Goal: Information Seeking & Learning: Learn about a topic

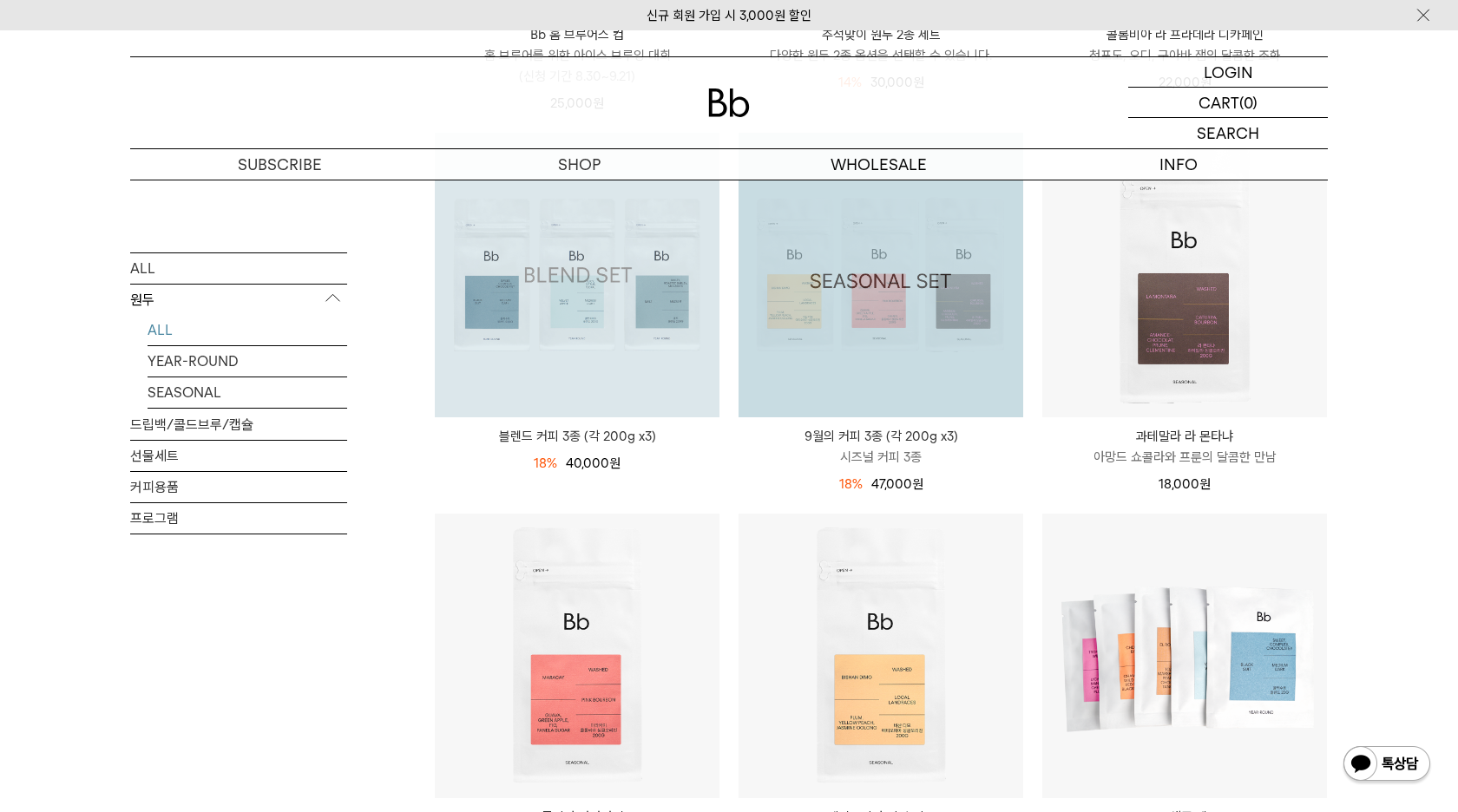
click at [642, 319] on img at bounding box center [577, 275] width 285 height 285
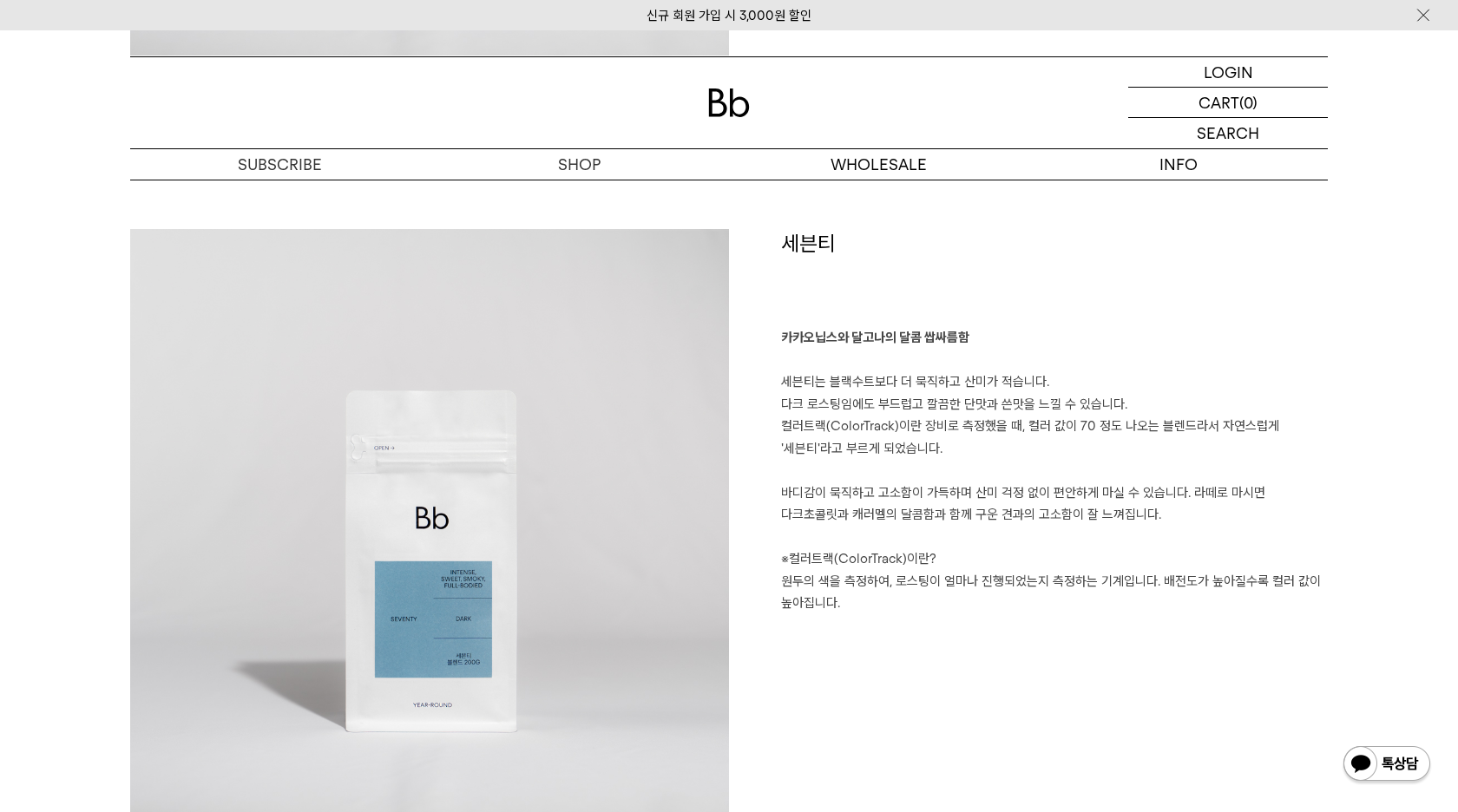
scroll to position [3496, 0]
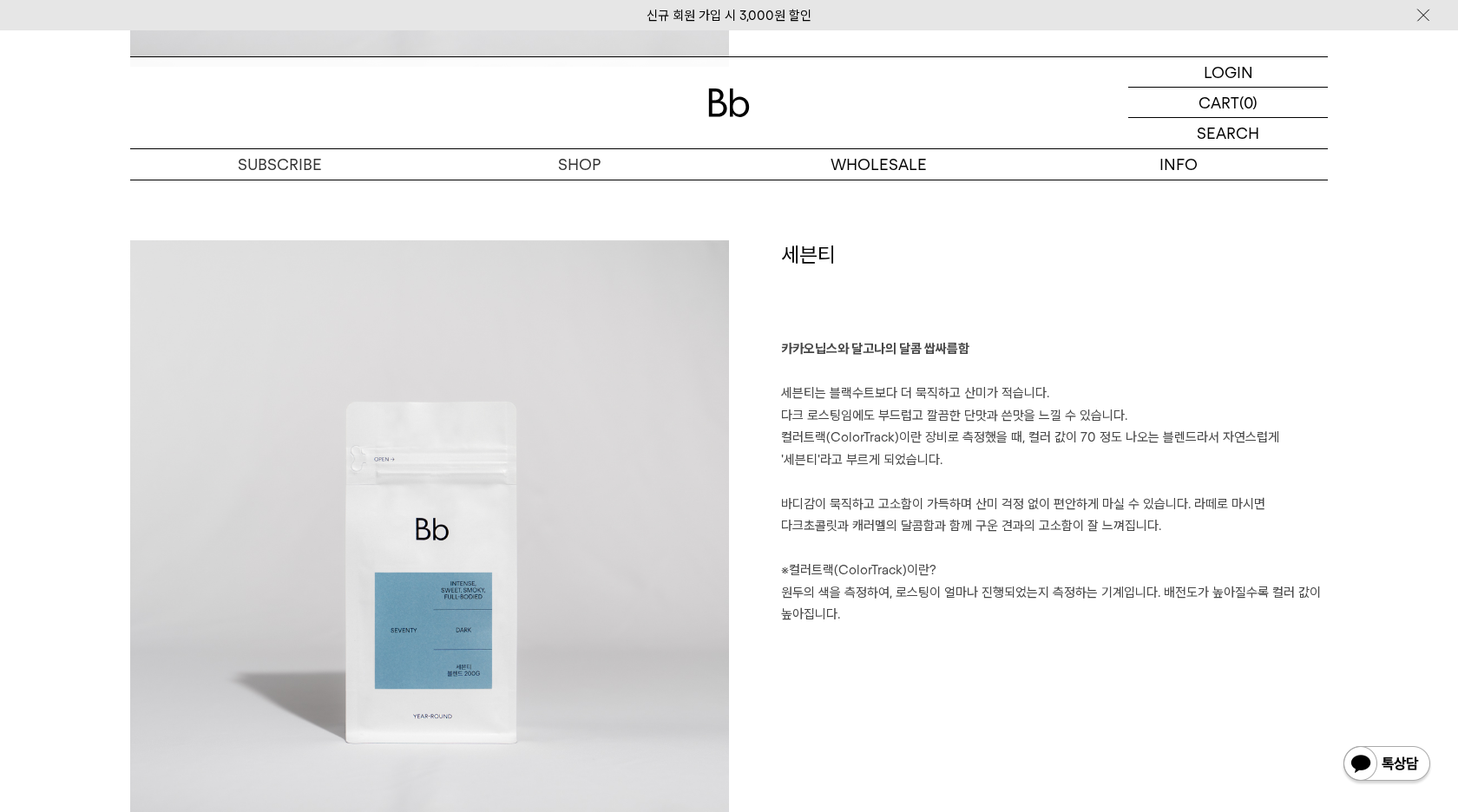
drag, startPoint x: 890, startPoint y: 437, endPoint x: 1092, endPoint y: 453, distance: 202.6
click at [1092, 453] on p "카카오닙스와 달고나의 달콤 쌉싸름함 세븐티는 블랙수트보다 더 묵직하고 산미가 적습니다. 다크 로스팅임에도 부드럽고 깔끔한 단맛과 쓴맛을 느낄 …" at bounding box center [1054, 481] width 547 height 288
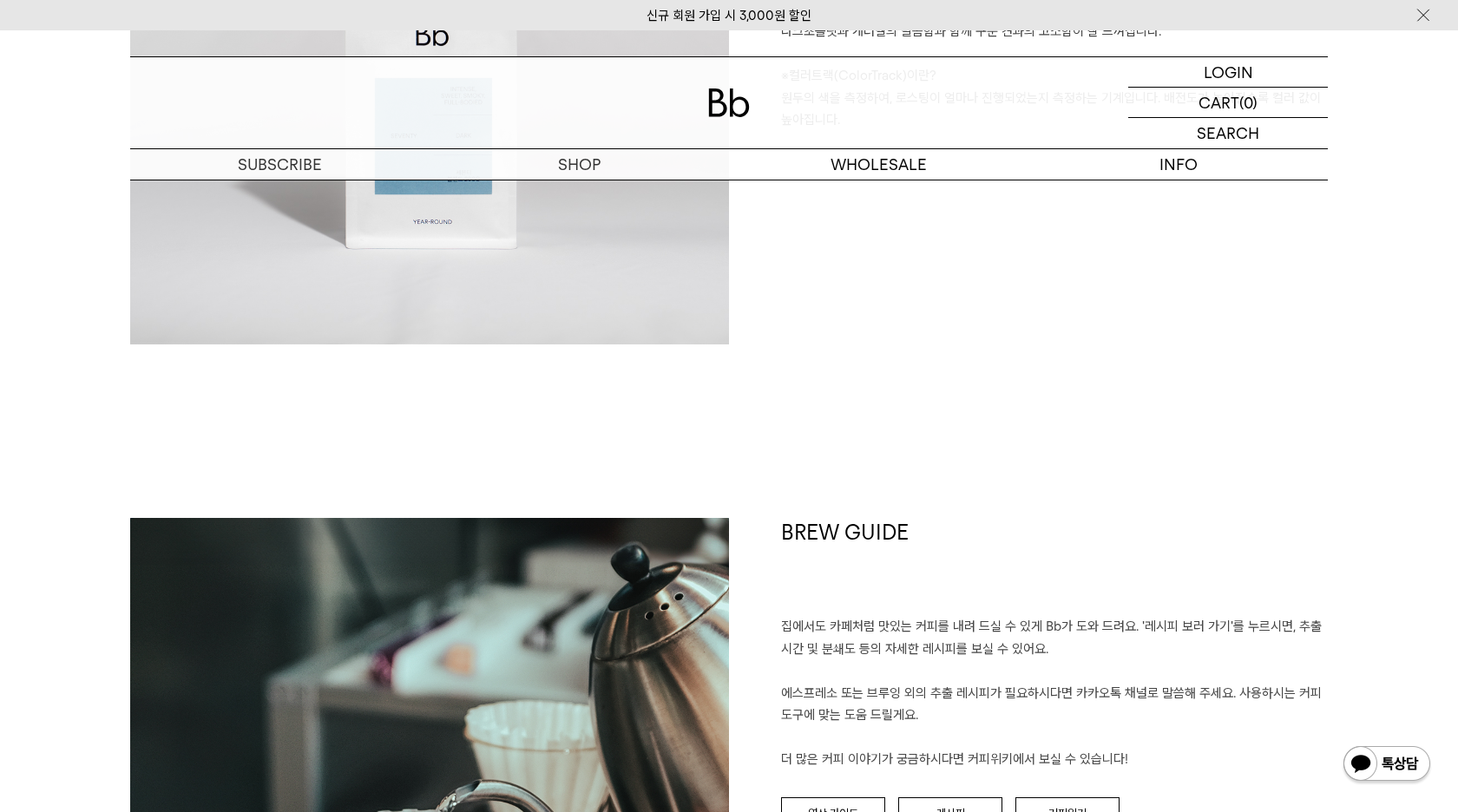
scroll to position [4082, 0]
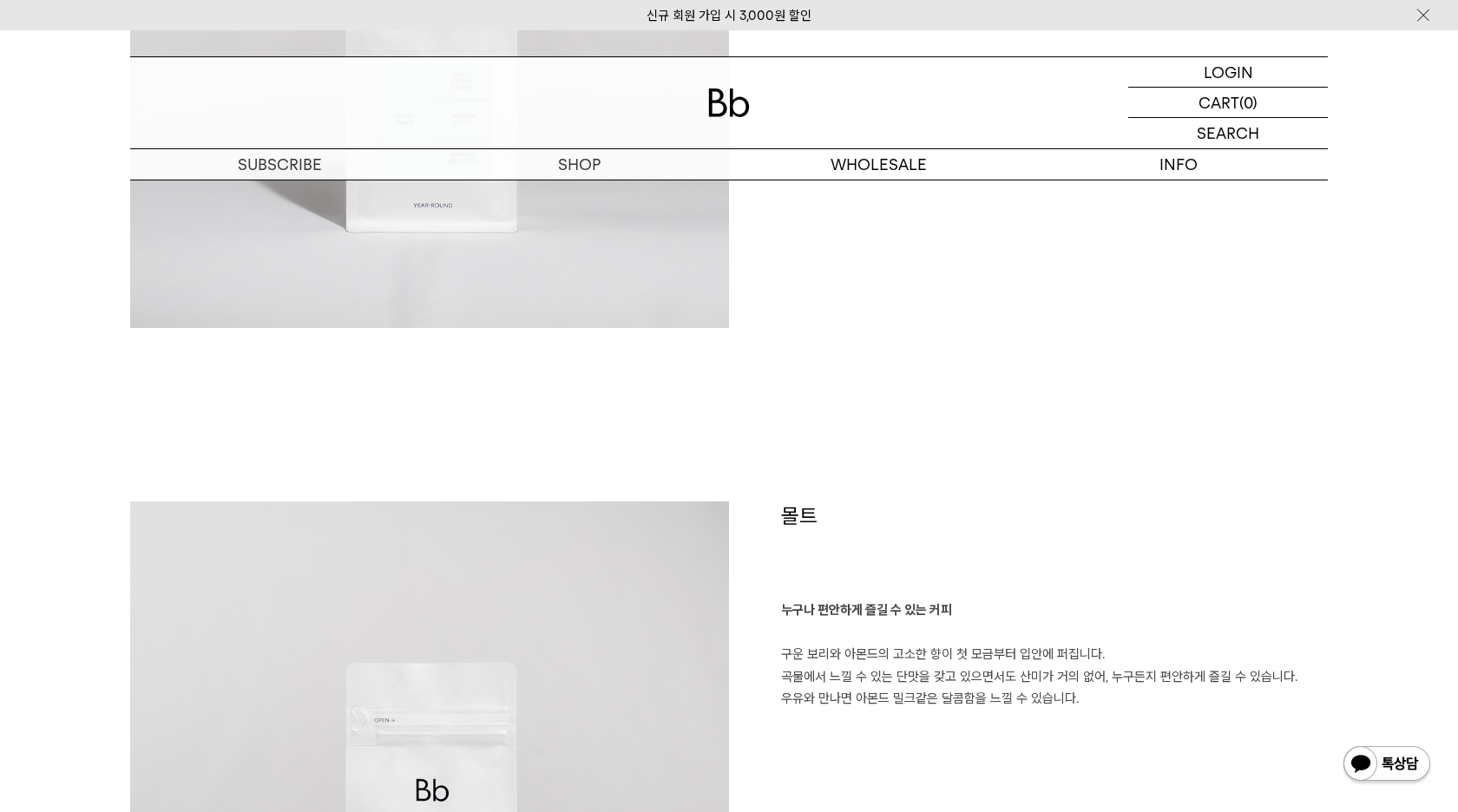
click at [168, 568] on img at bounding box center [429, 801] width 599 height 599
click at [588, 709] on img at bounding box center [429, 801] width 599 height 599
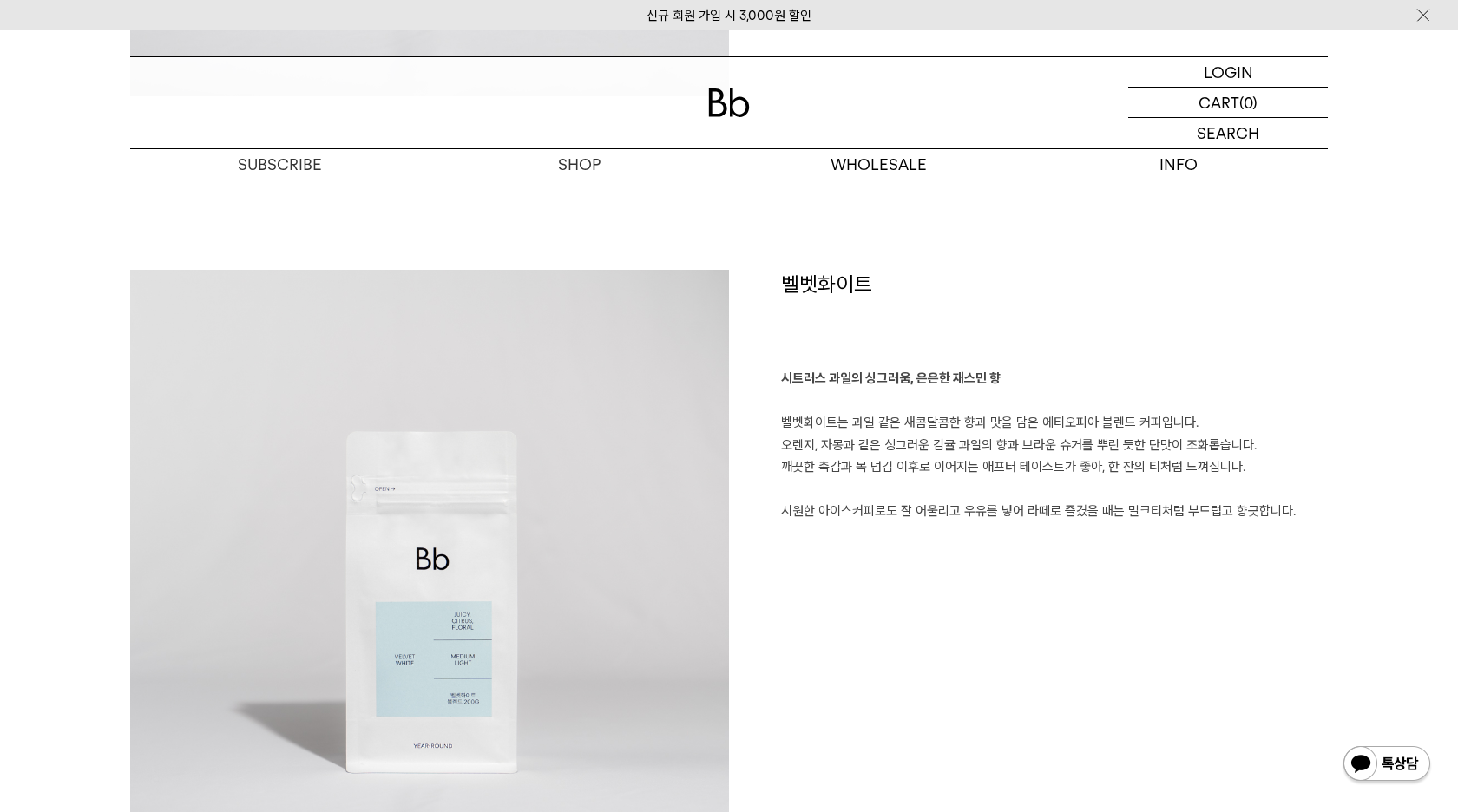
scroll to position [1891, 0]
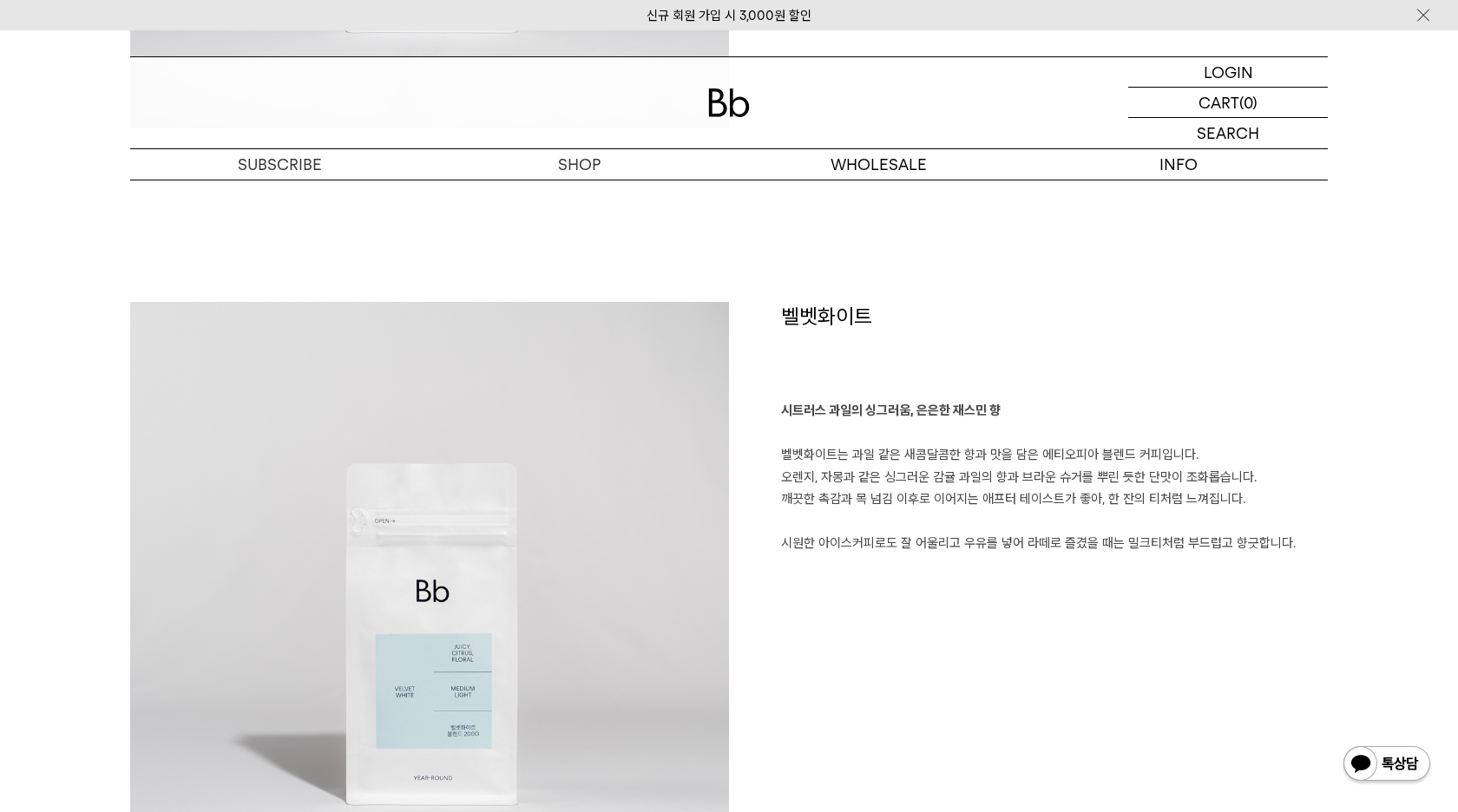
click at [470, 656] on img at bounding box center [429, 601] width 599 height 599
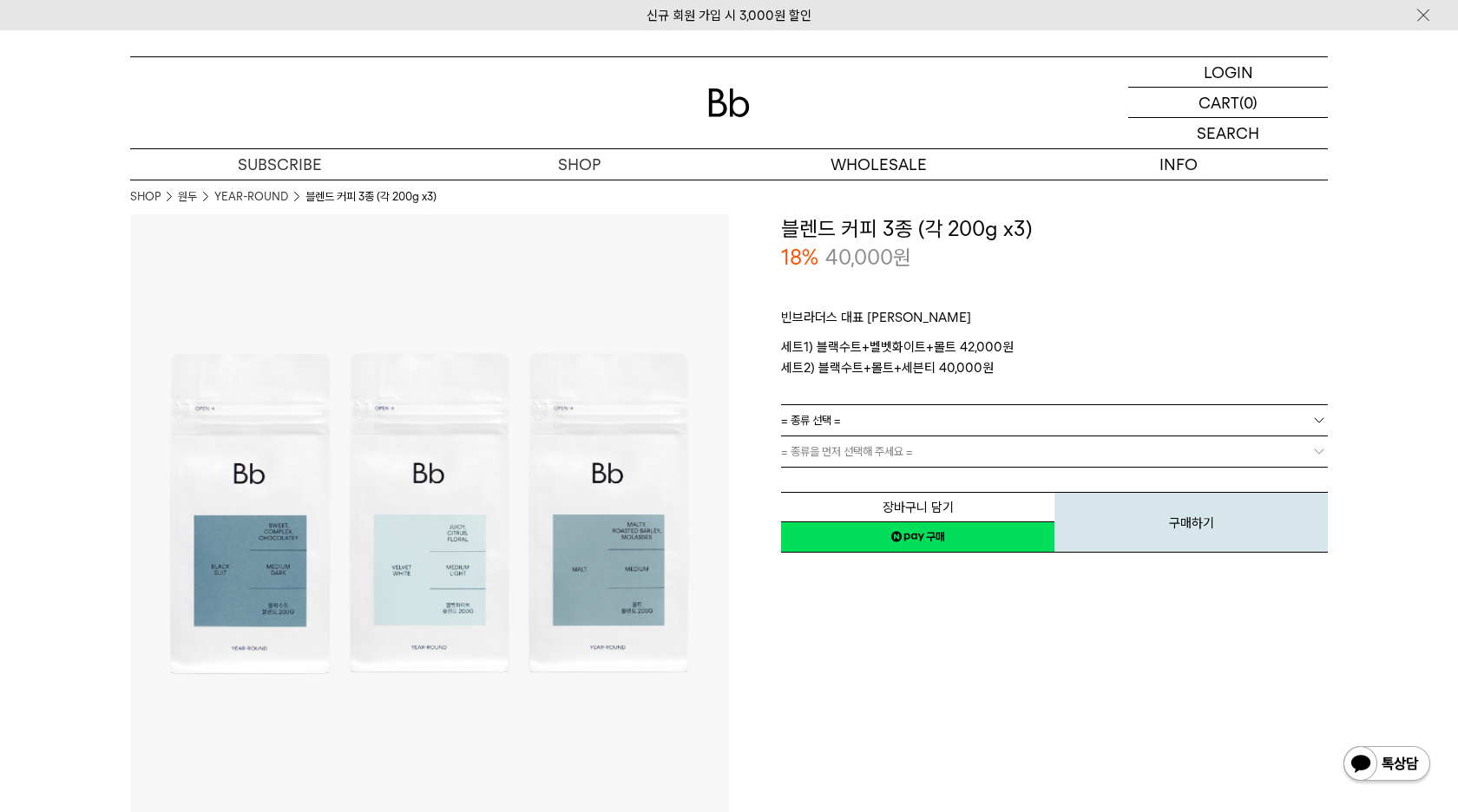
scroll to position [0, 0]
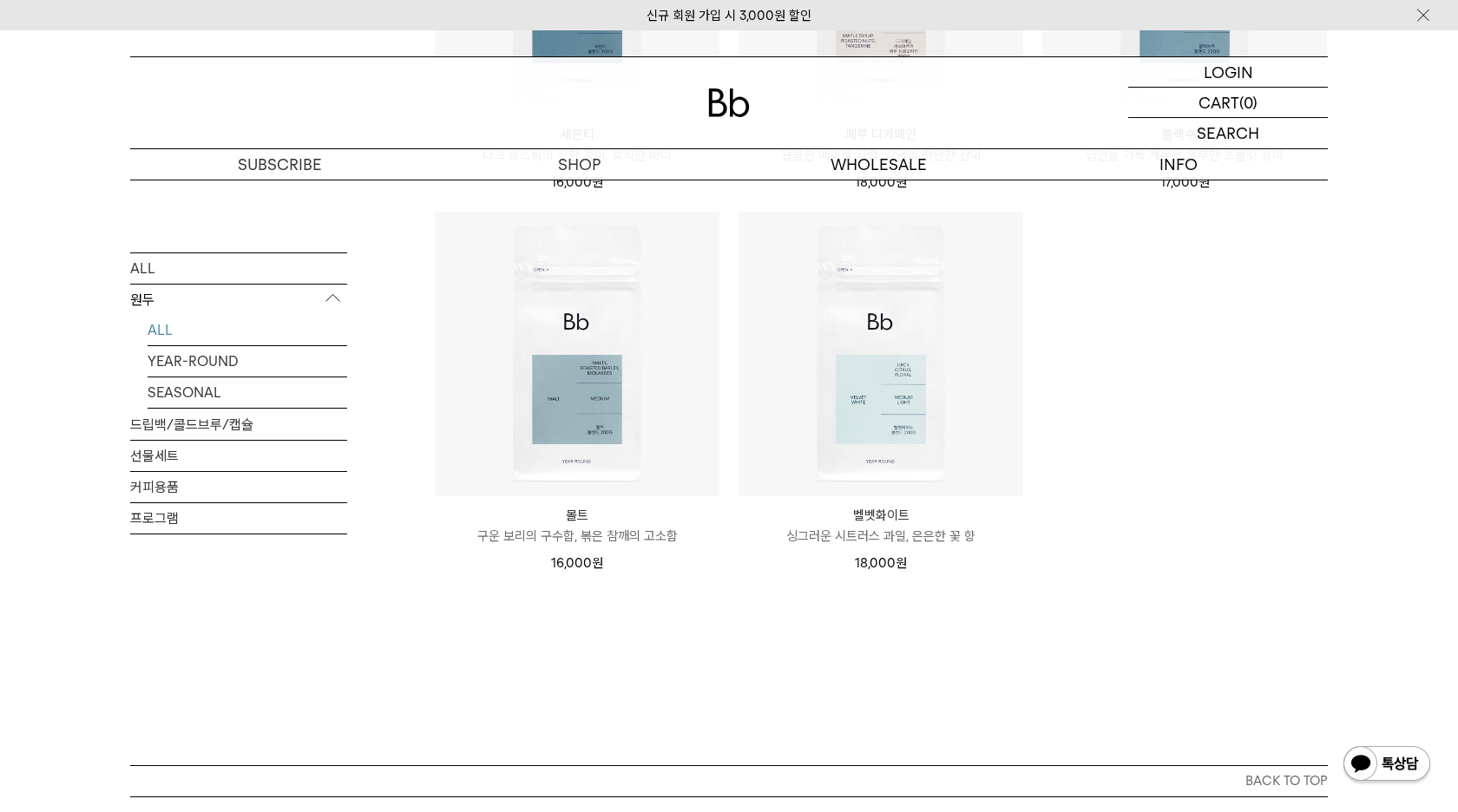
scroll to position [1691, 0]
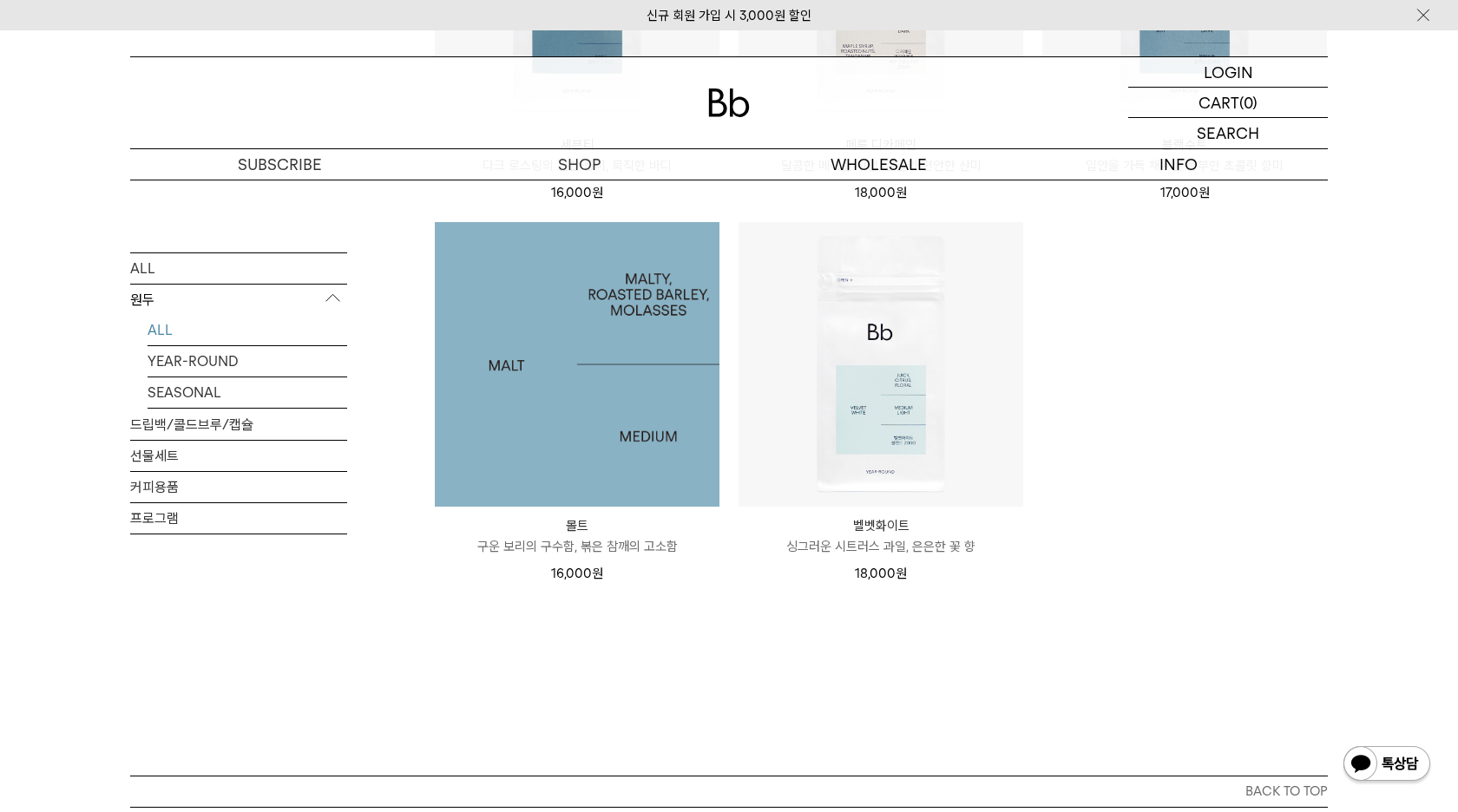
click at [590, 382] on img at bounding box center [577, 364] width 285 height 285
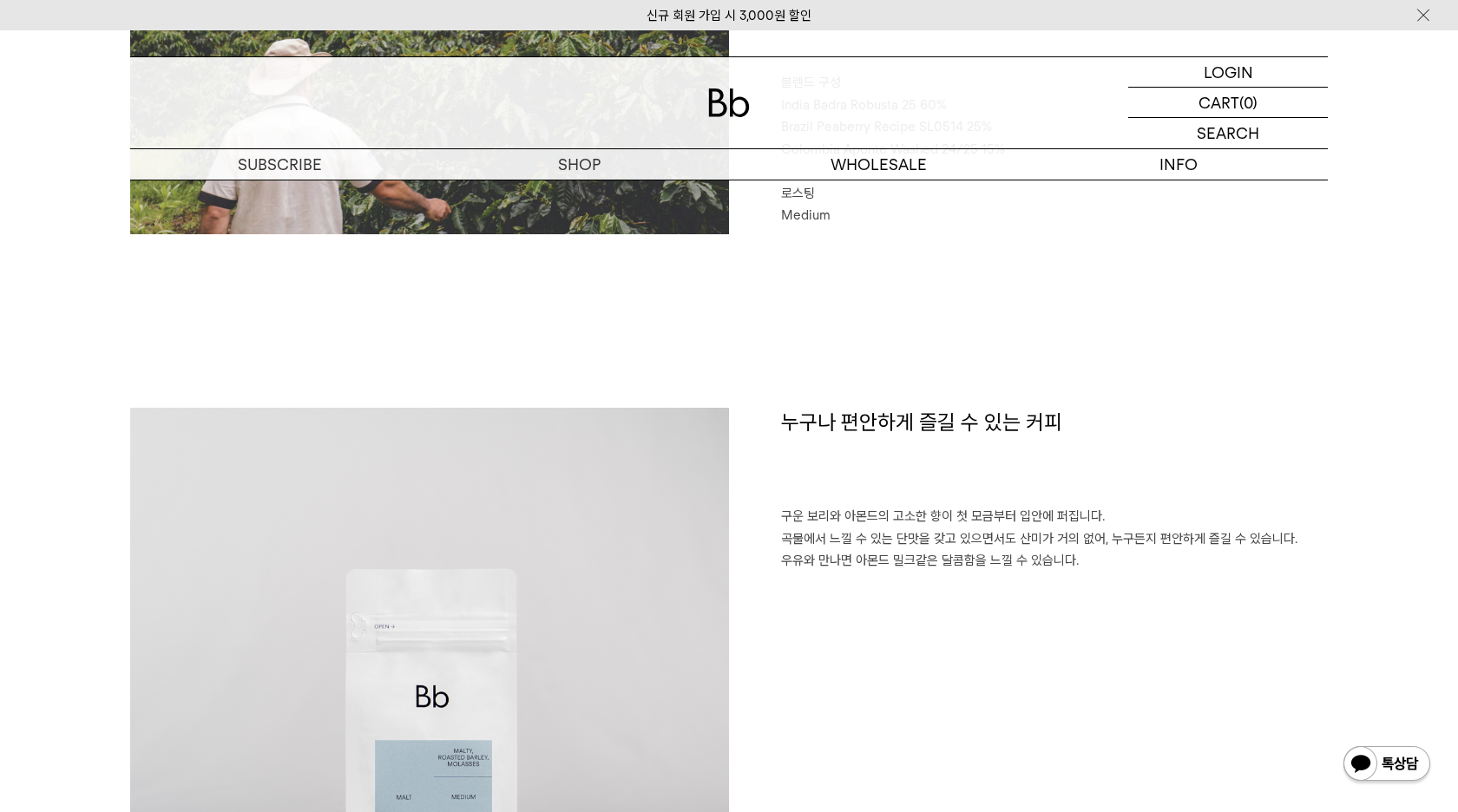
scroll to position [527, 0]
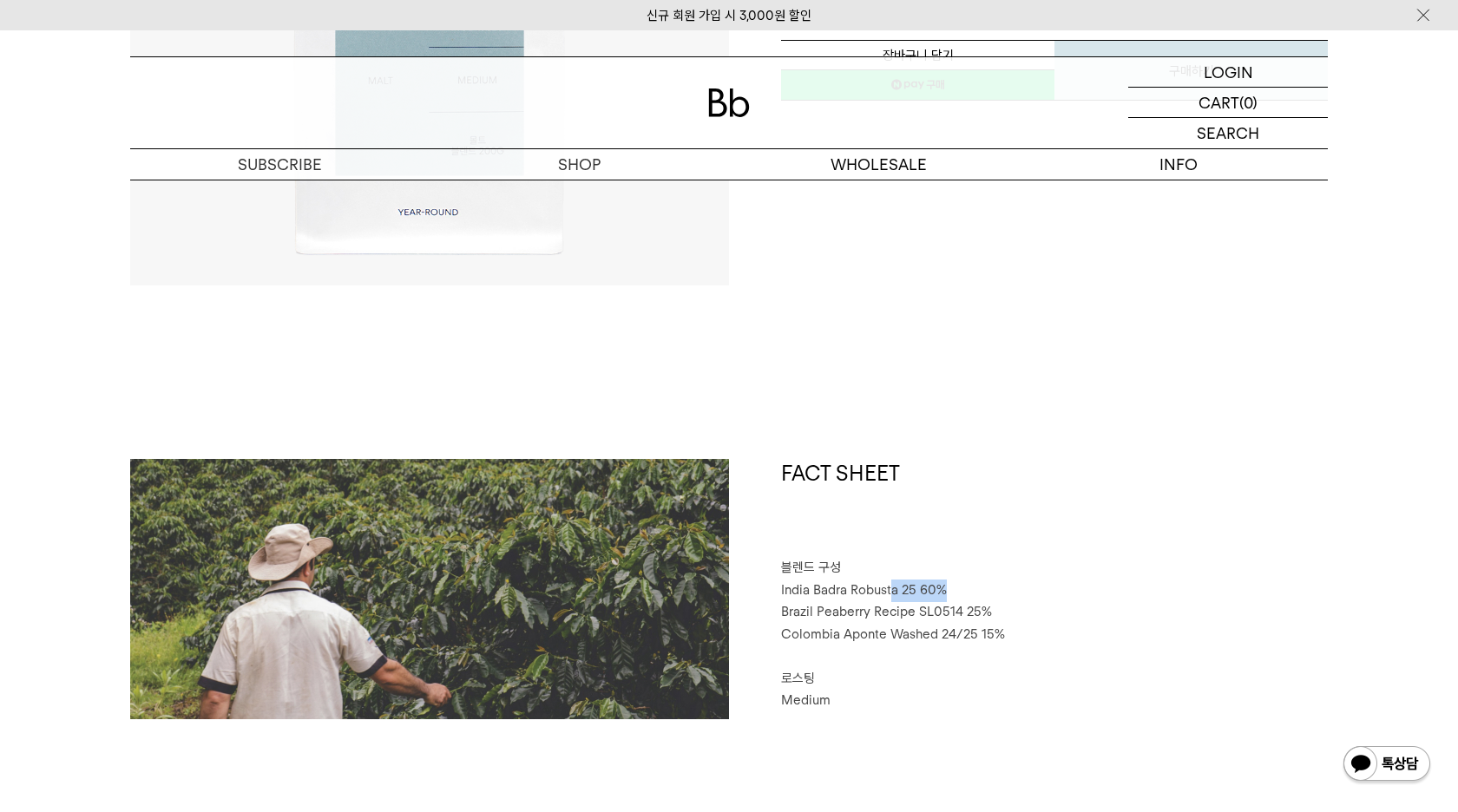
drag, startPoint x: 899, startPoint y: 591, endPoint x: 999, endPoint y: 593, distance: 100.0
click at [997, 592] on p "India Badra Robusta 25 60%" at bounding box center [1054, 591] width 547 height 23
click at [999, 593] on p "India Badra Robusta 25 60%" at bounding box center [1054, 591] width 547 height 23
drag, startPoint x: 992, startPoint y: 610, endPoint x: 930, endPoint y: 607, distance: 62.1
click at [930, 607] on p "Brazil Peaberry Recipe SL0514 25%" at bounding box center [1054, 612] width 547 height 23
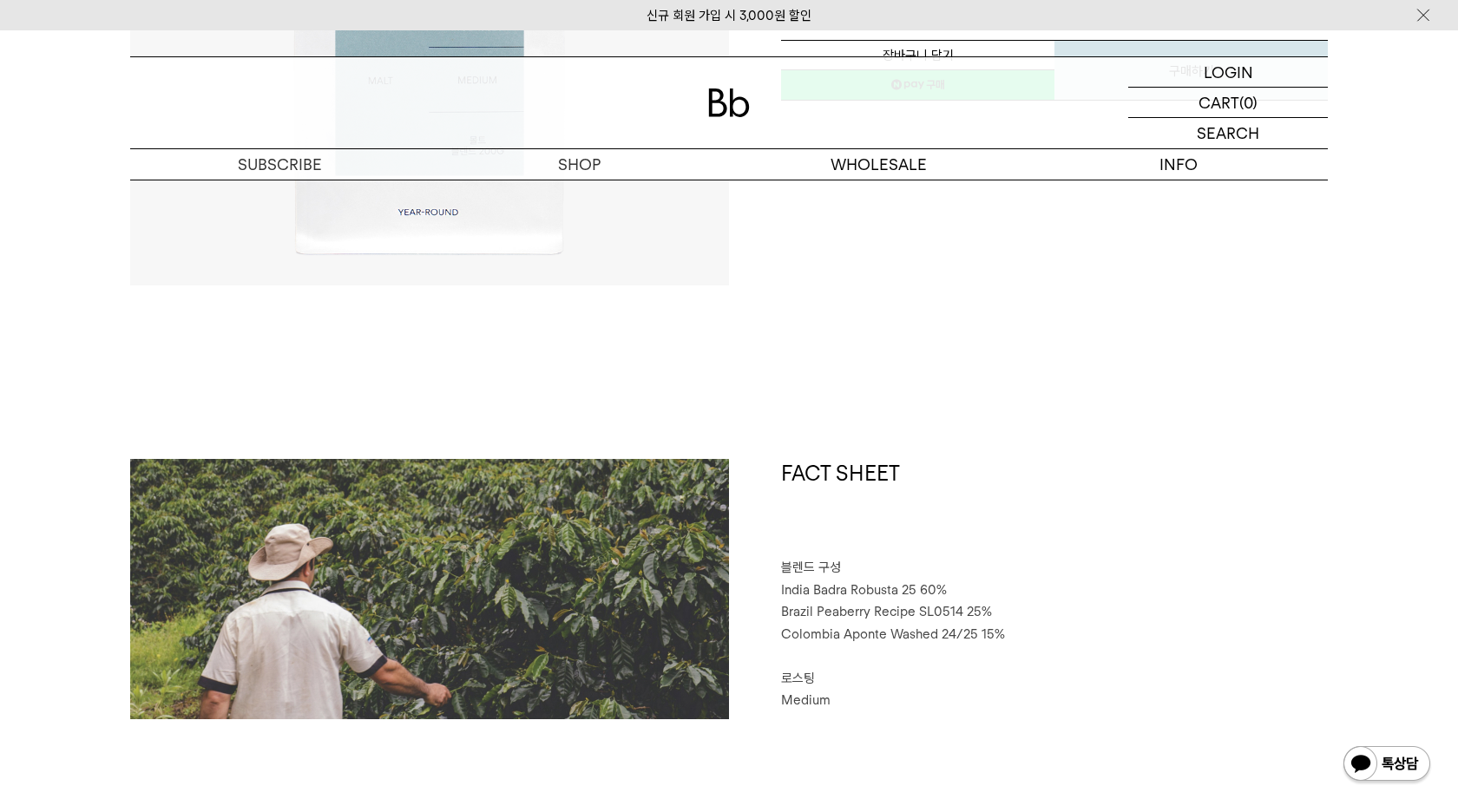
click at [930, 607] on span "Brazil Peaberry Recipe SL0514 25%" at bounding box center [886, 611] width 211 height 15
drag, startPoint x: 1007, startPoint y: 636, endPoint x: 851, endPoint y: 630, distance: 156.1
click at [952, 628] on p "Colombia Aponte Washed 24/25 15%" at bounding box center [1054, 635] width 547 height 23
click at [826, 630] on span "Colombia Aponte Washed 24/25 15%" at bounding box center [892, 634] width 224 height 15
drag, startPoint x: 1002, startPoint y: 634, endPoint x: 850, endPoint y: 625, distance: 152.3
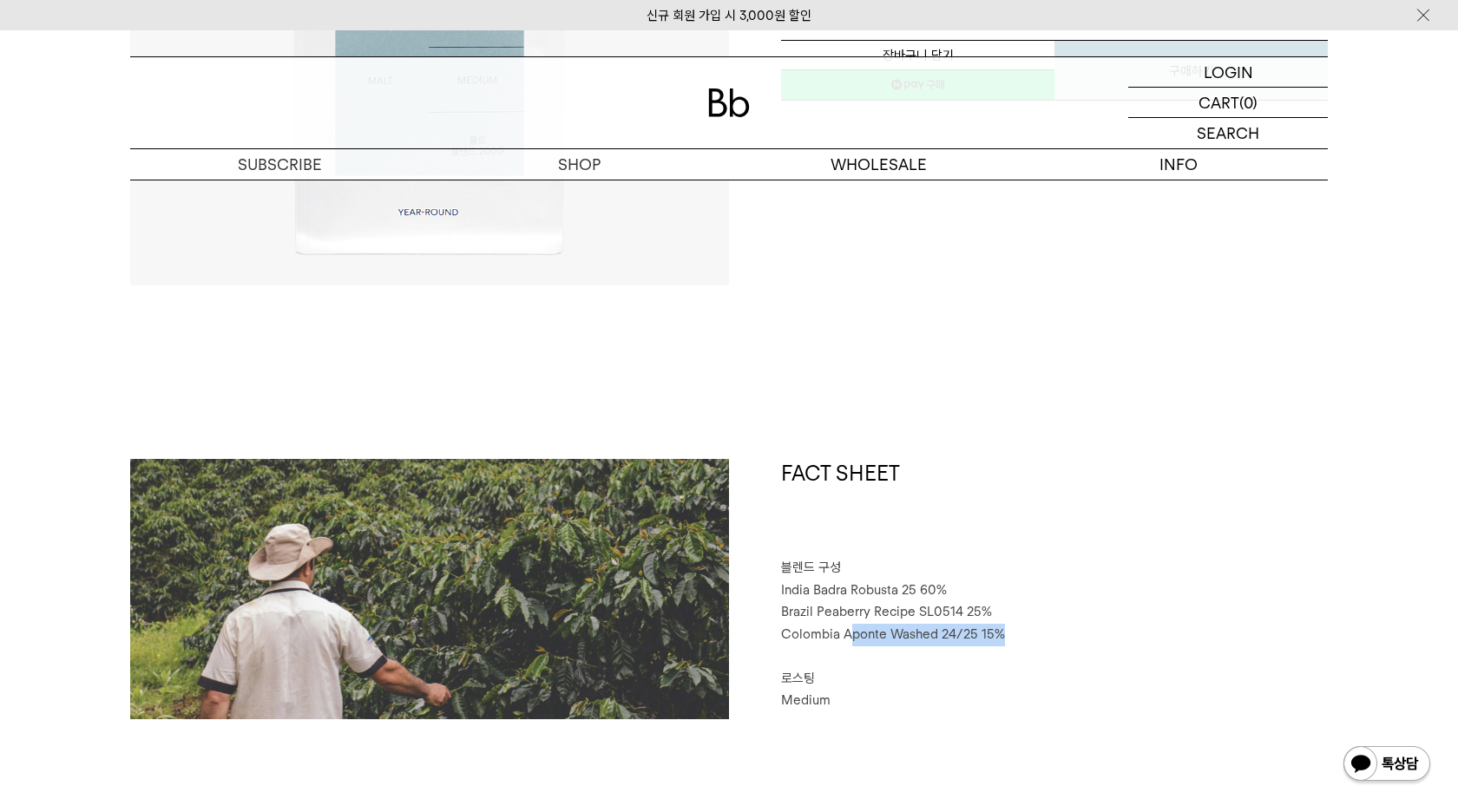
click at [850, 625] on p "Colombia Aponte Washed 24/25 15%" at bounding box center [1054, 635] width 547 height 23
click at [850, 627] on span "Colombia Aponte Washed 24/25 15%" at bounding box center [892, 634] width 224 height 15
drag, startPoint x: 801, startPoint y: 629, endPoint x: 1009, endPoint y: 630, distance: 208.0
click at [987, 631] on span "Colombia Aponte Washed 24/25 15%" at bounding box center [892, 634] width 224 height 15
click at [1009, 630] on p "Colombia Aponte Washed 24/25 15%" at bounding box center [1054, 635] width 547 height 23
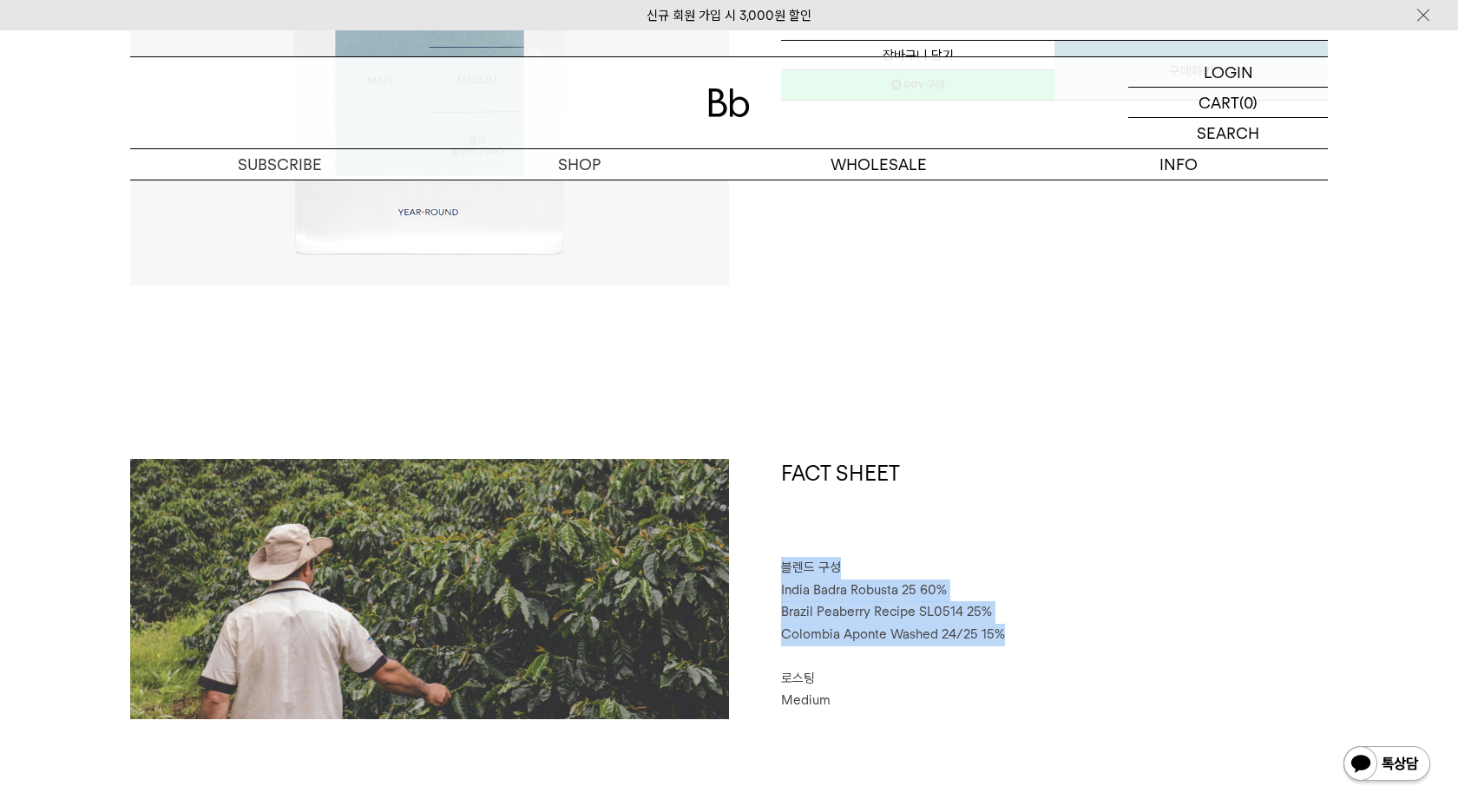
drag, startPoint x: 997, startPoint y: 634, endPoint x: 747, endPoint y: 570, distance: 258.1
click at [747, 570] on div "FACT SHEET 블렌드 구성 India Badra Robusta 25 60% Brazil Peaberry Recipe SL0514 25% …" at bounding box center [1028, 588] width 599 height 260
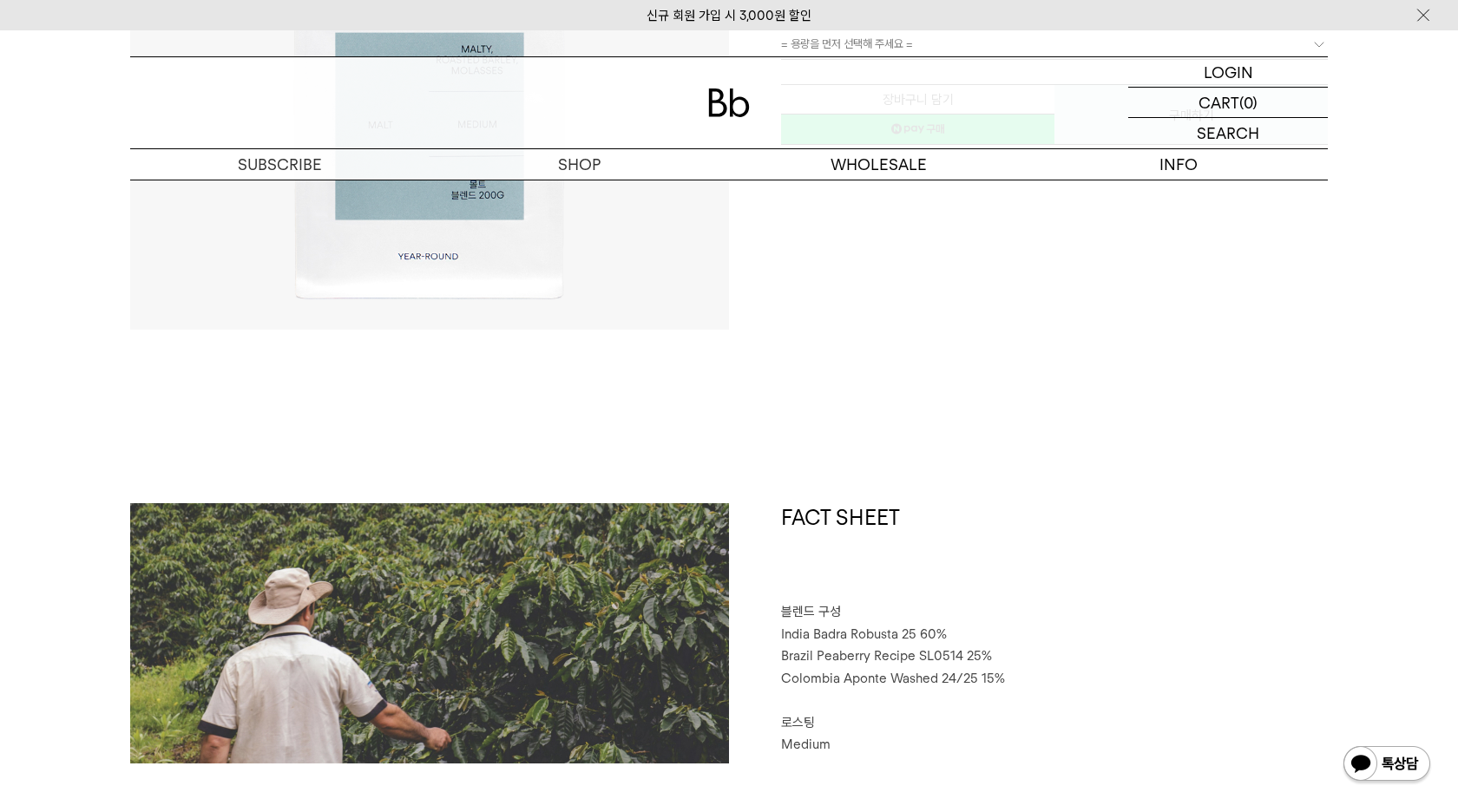
scroll to position [552, 0]
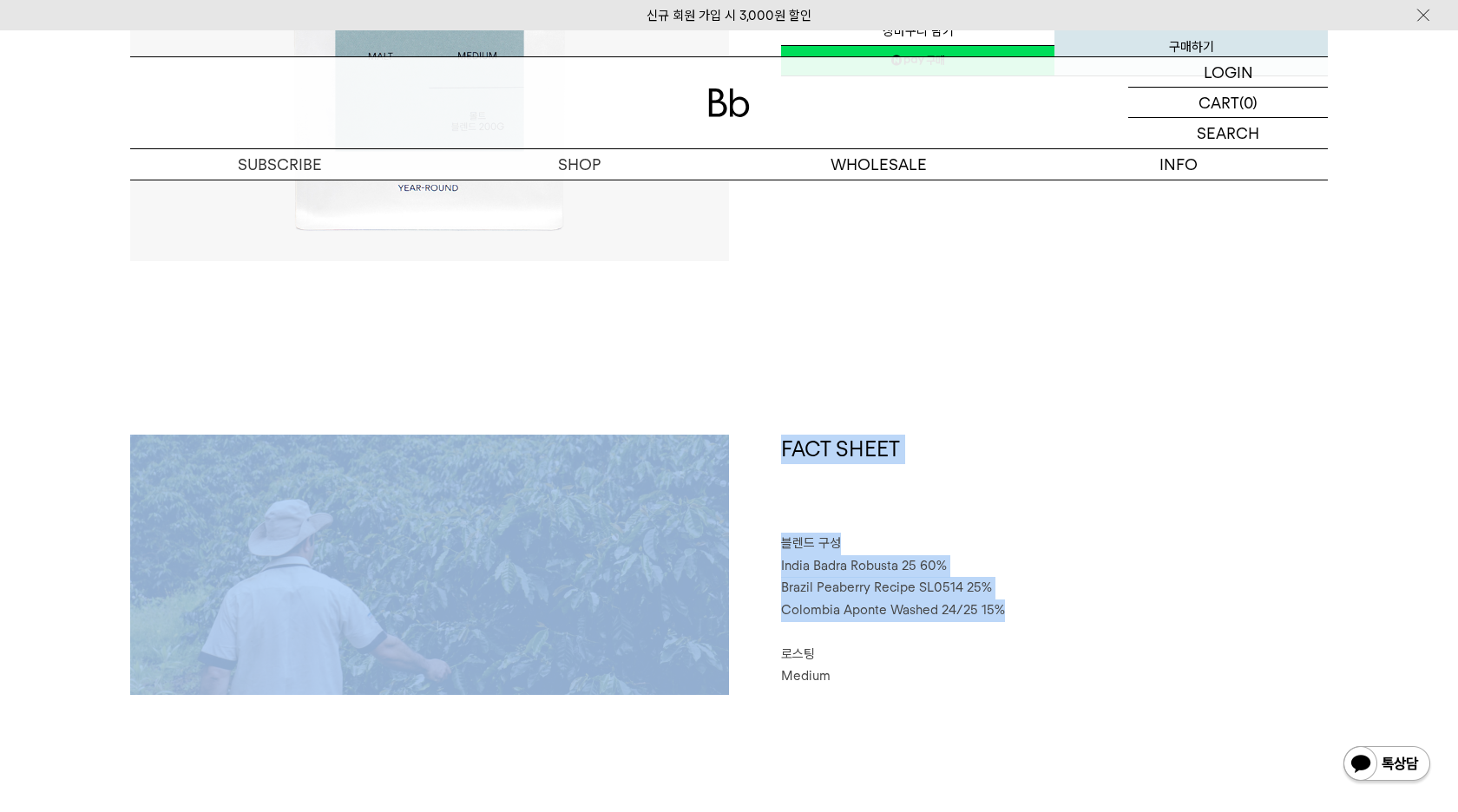
drag, startPoint x: 1017, startPoint y: 609, endPoint x: 716, endPoint y: 513, distance: 315.9
click at [716, 513] on div "FACT SHEET 블렌드 구성 India Badra Robusta 25 60% Brazil Peaberry Recipe SL0514 25% …" at bounding box center [728, 652] width 1197 height 434
click at [716, 513] on img at bounding box center [429, 565] width 599 height 260
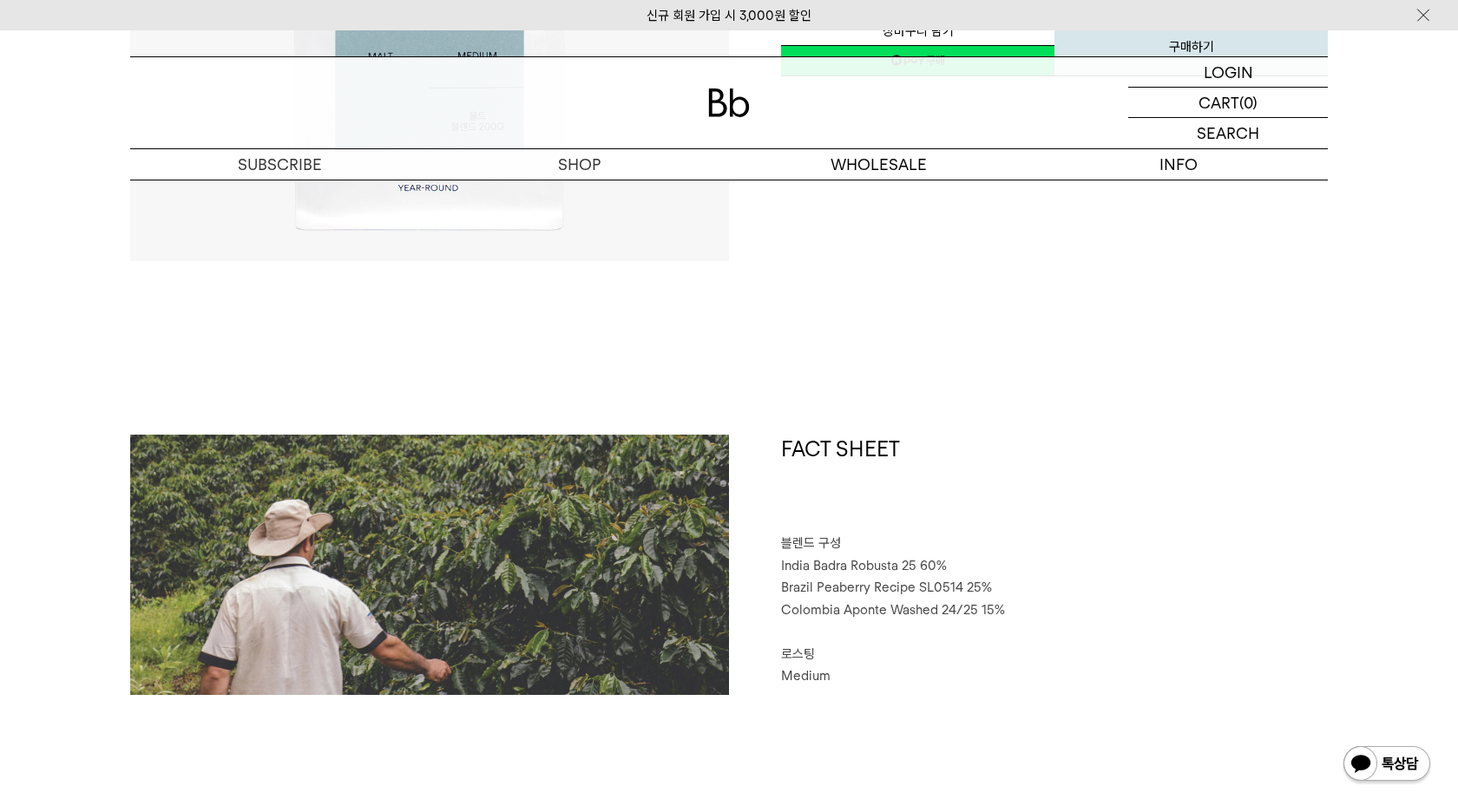
click at [954, 647] on p "로스팅" at bounding box center [1054, 655] width 547 height 23
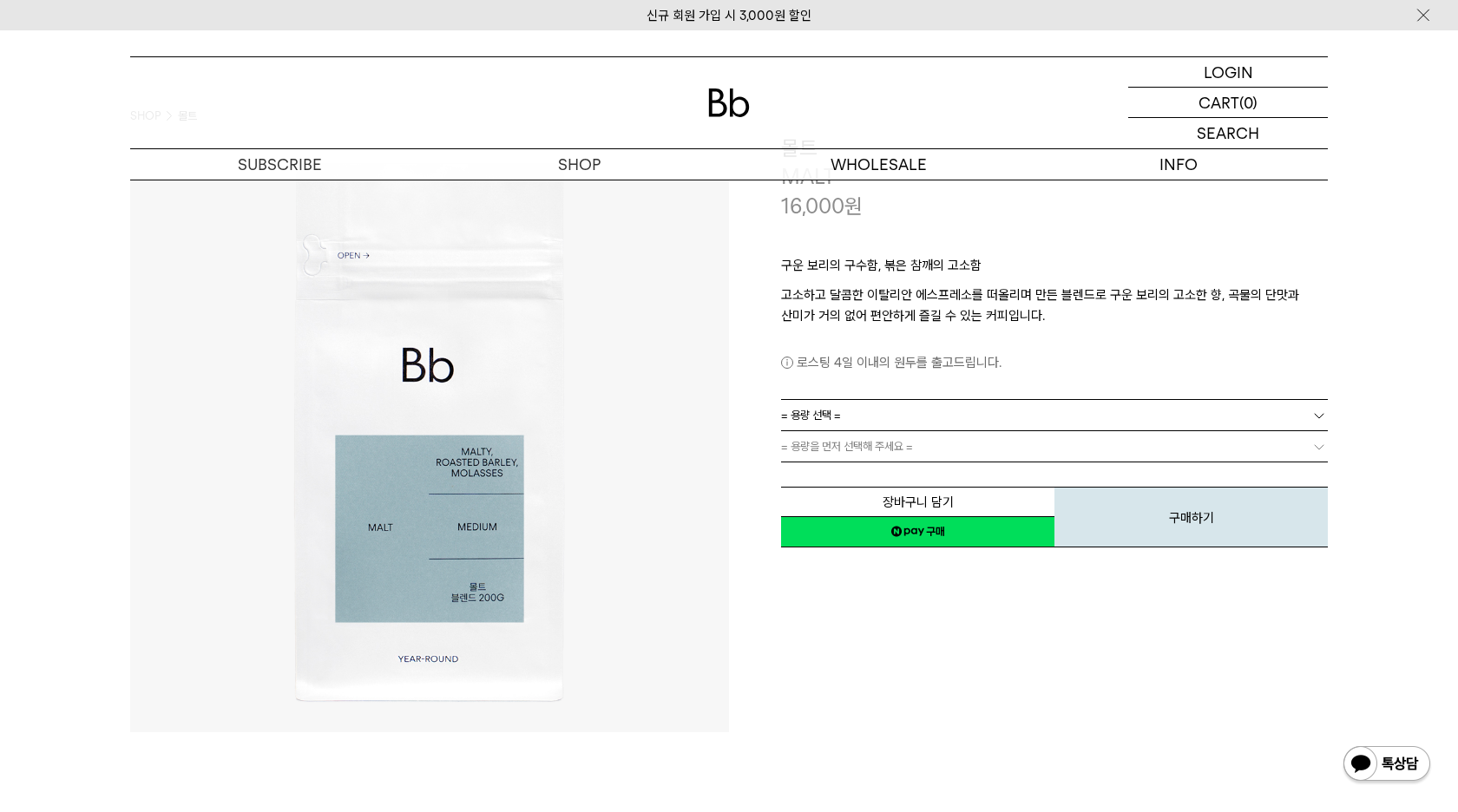
scroll to position [0, 0]
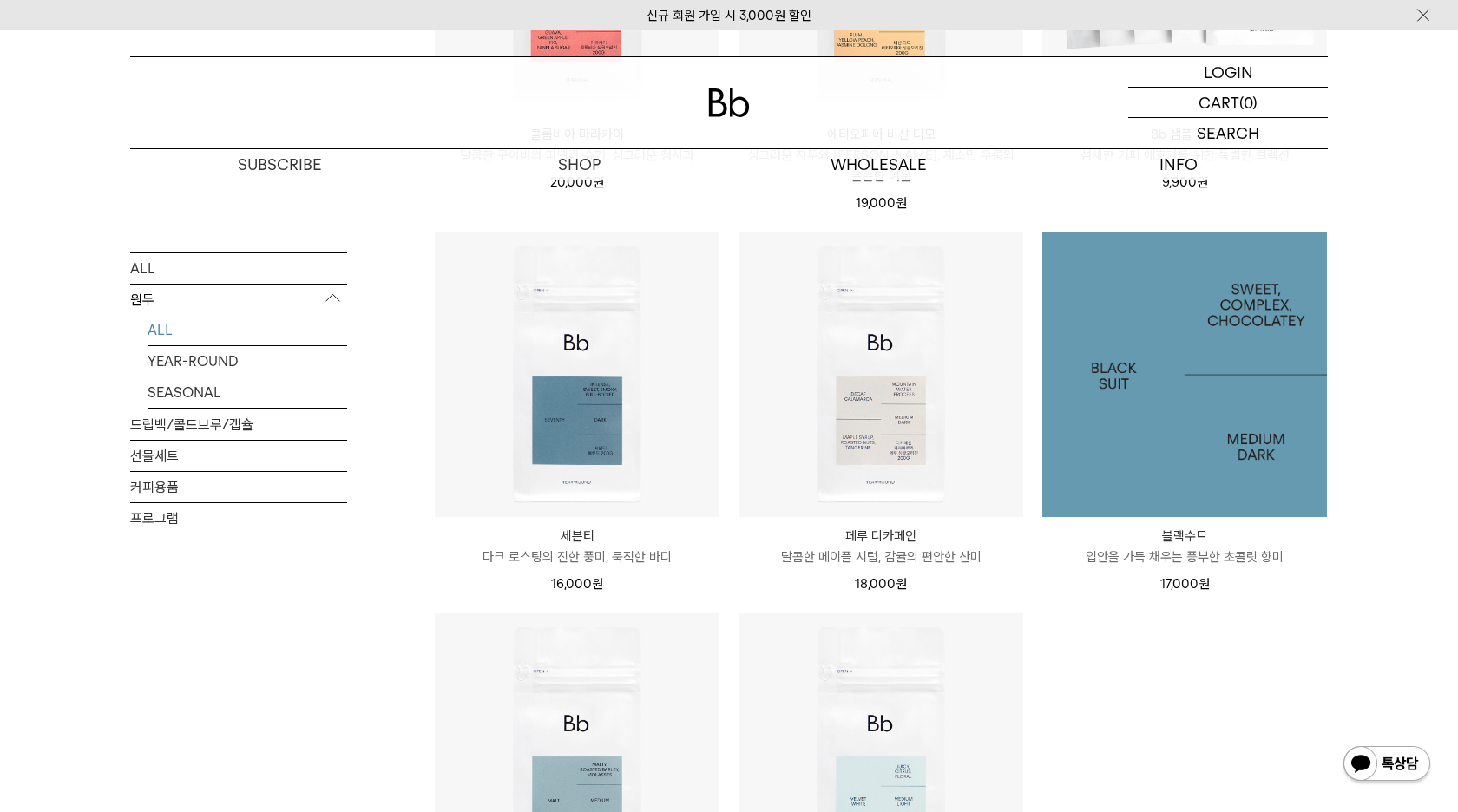
click at [1183, 340] on img at bounding box center [1185, 374] width 285 height 285
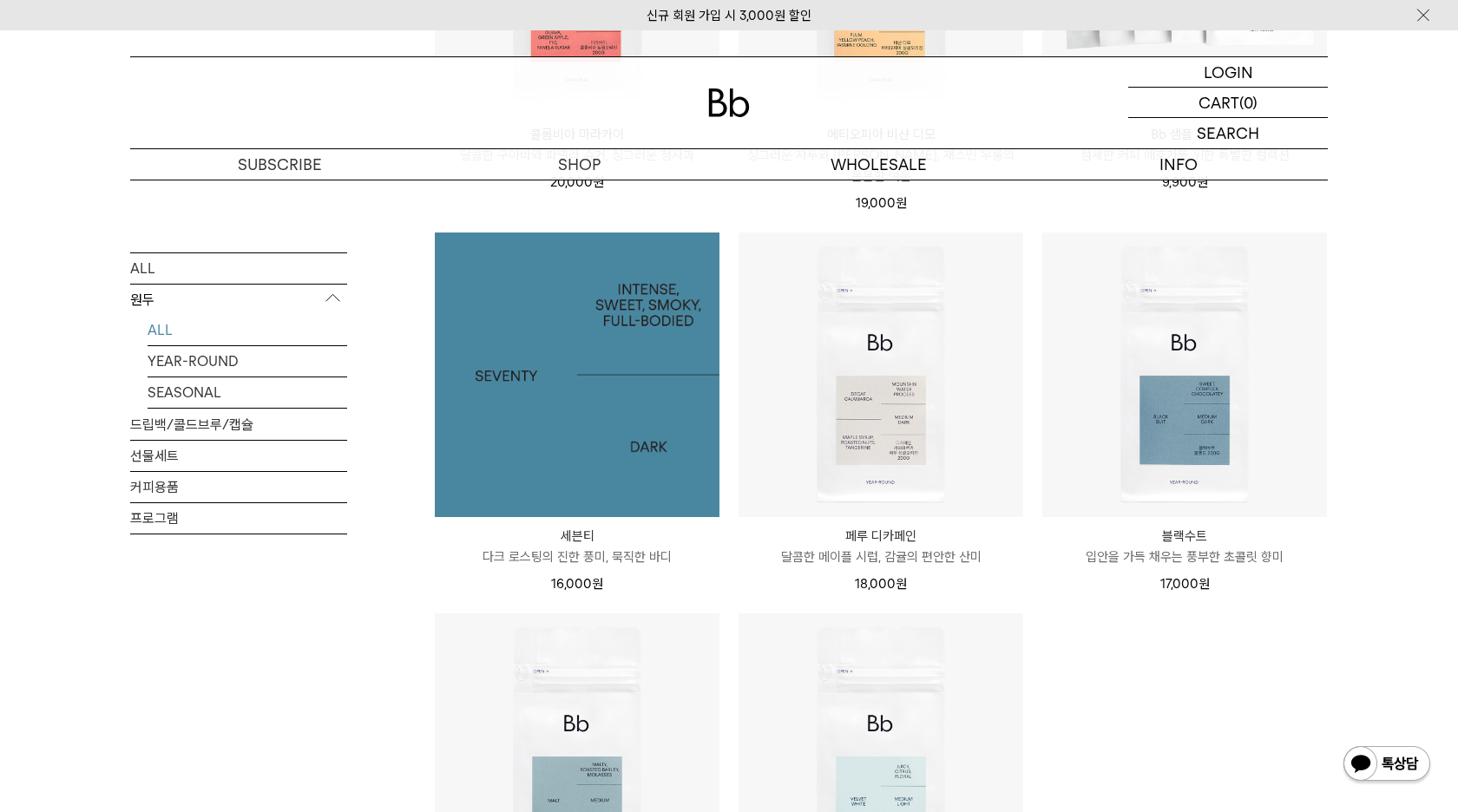
click at [603, 400] on img at bounding box center [577, 374] width 285 height 285
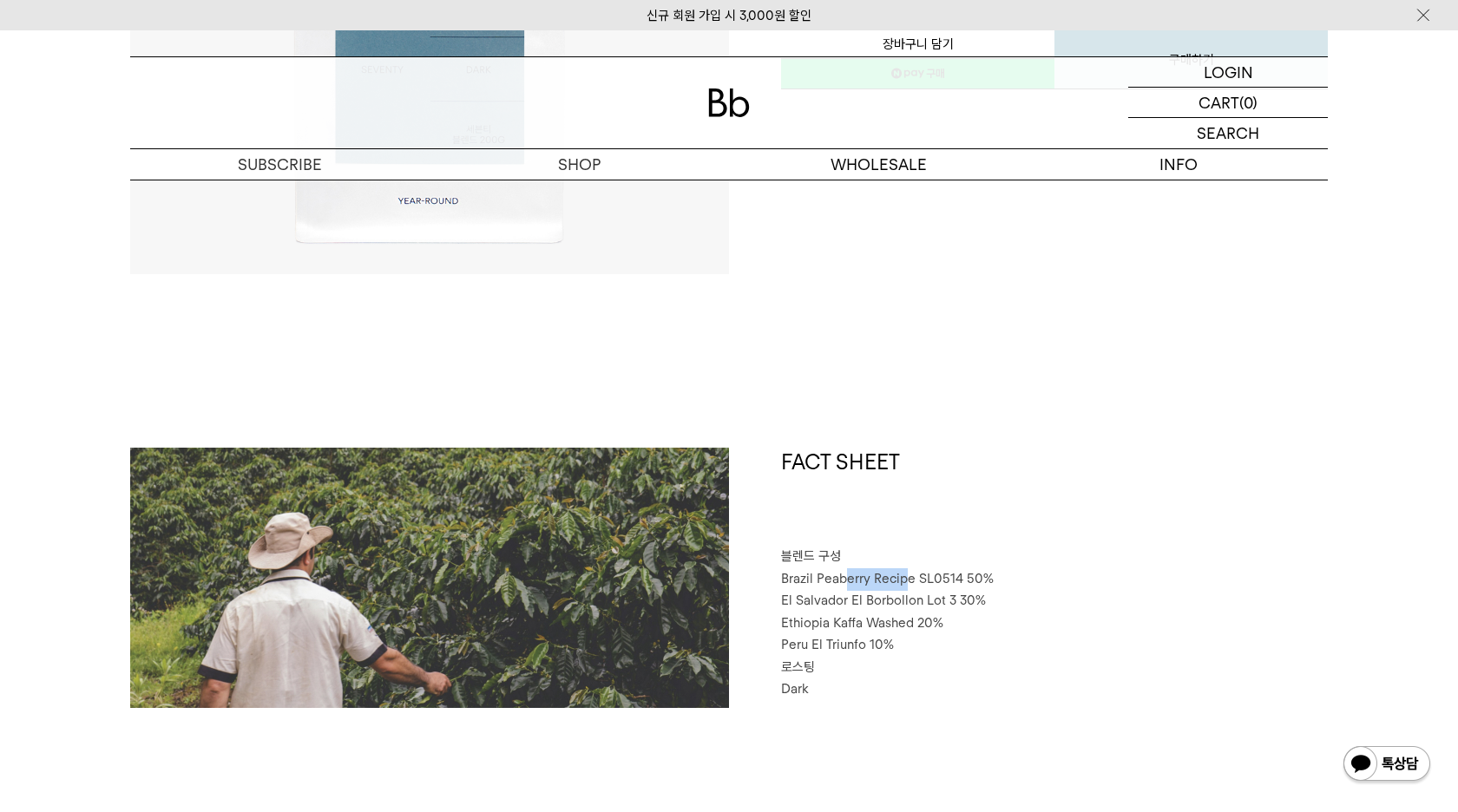
drag, startPoint x: 908, startPoint y: 571, endPoint x: 847, endPoint y: 580, distance: 61.7
click at [847, 580] on span "Brazil Peaberry Recipe SL0514 50%" at bounding box center [887, 579] width 212 height 15
drag, startPoint x: 798, startPoint y: 576, endPoint x: 904, endPoint y: 580, distance: 106.1
click at [901, 580] on span "Brazil Peaberry Recipe SL0514 50%" at bounding box center [887, 579] width 212 height 15
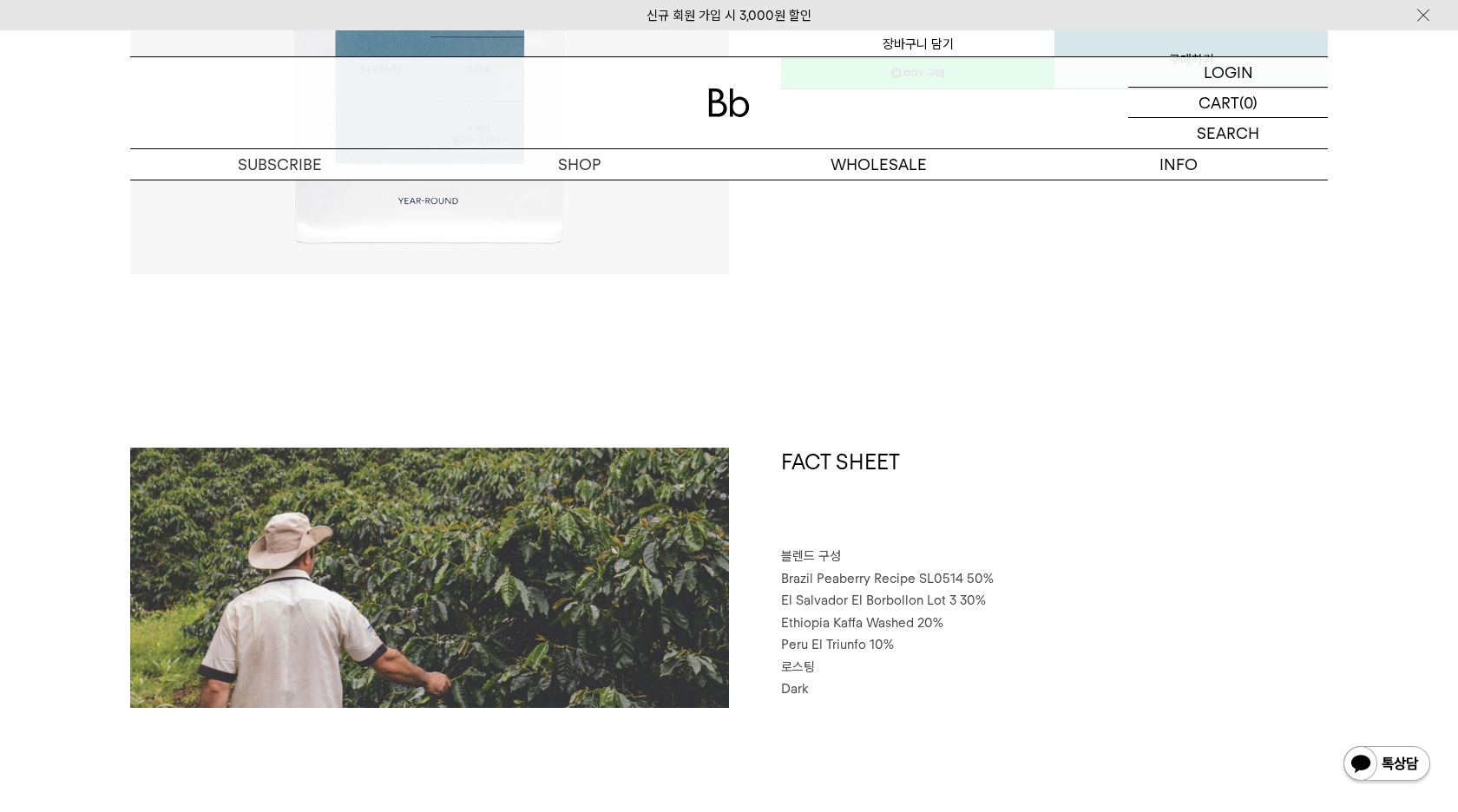
click at [904, 580] on span "Brazil Peaberry Recipe SL0514 50%" at bounding box center [887, 579] width 212 height 15
drag, startPoint x: 944, startPoint y: 579, endPoint x: 1070, endPoint y: 587, distance: 126.3
click at [1070, 587] on p "Brazil Peaberry Recipe SL0514 50%" at bounding box center [1054, 580] width 547 height 23
drag, startPoint x: 793, startPoint y: 604, endPoint x: 925, endPoint y: 597, distance: 132.2
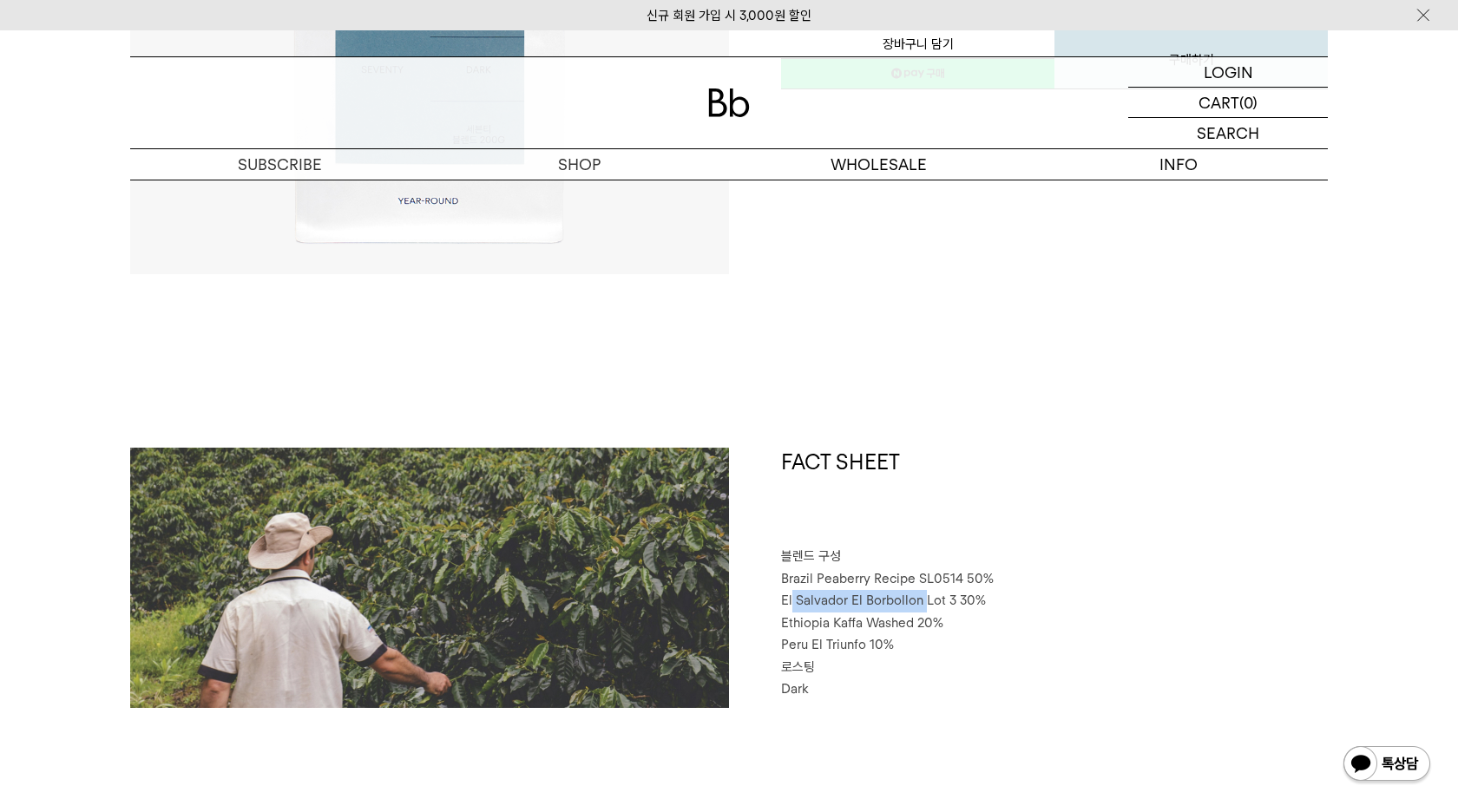
click at [925, 597] on span "El Salvador El Borbollon Lot 3 30%" at bounding box center [883, 600] width 204 height 15
drag, startPoint x: 948, startPoint y: 599, endPoint x: 978, endPoint y: 600, distance: 30.0
click at [975, 600] on span "El Salvador El Borbollon Lot 3 30%" at bounding box center [883, 600] width 204 height 15
click at [978, 600] on span "El Salvador El Borbollon Lot 3 30%" at bounding box center [883, 600] width 204 height 15
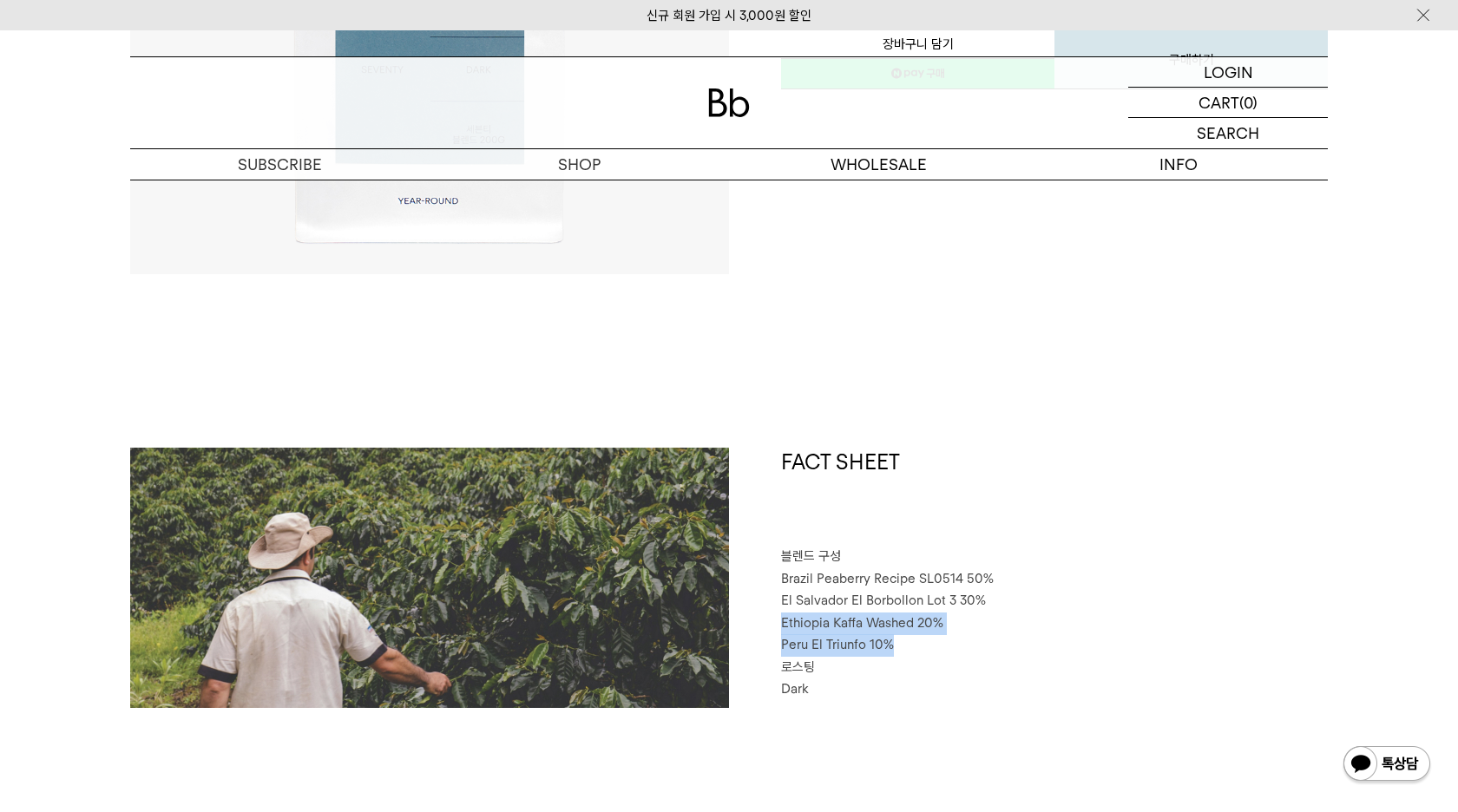
drag, startPoint x: 892, startPoint y: 642, endPoint x: 777, endPoint y: 624, distance: 116.4
click at [777, 624] on div "FACT SHEET 블렌드 구성 Brazil Peaberry Recipe SL0514 50% El Salvador El Borbollon Lo…" at bounding box center [1028, 578] width 599 height 260
click at [783, 624] on span "Ethiopia Kaffa Washed 20%" at bounding box center [862, 623] width 162 height 15
drag, startPoint x: 782, startPoint y: 619, endPoint x: 1026, endPoint y: 647, distance: 245.6
click at [1025, 647] on div "FACT SHEET 블렌드 구성 Brazil Peaberry Recipe SL0514 50% El Salvador El Borbollon Lo…" at bounding box center [1028, 578] width 599 height 260
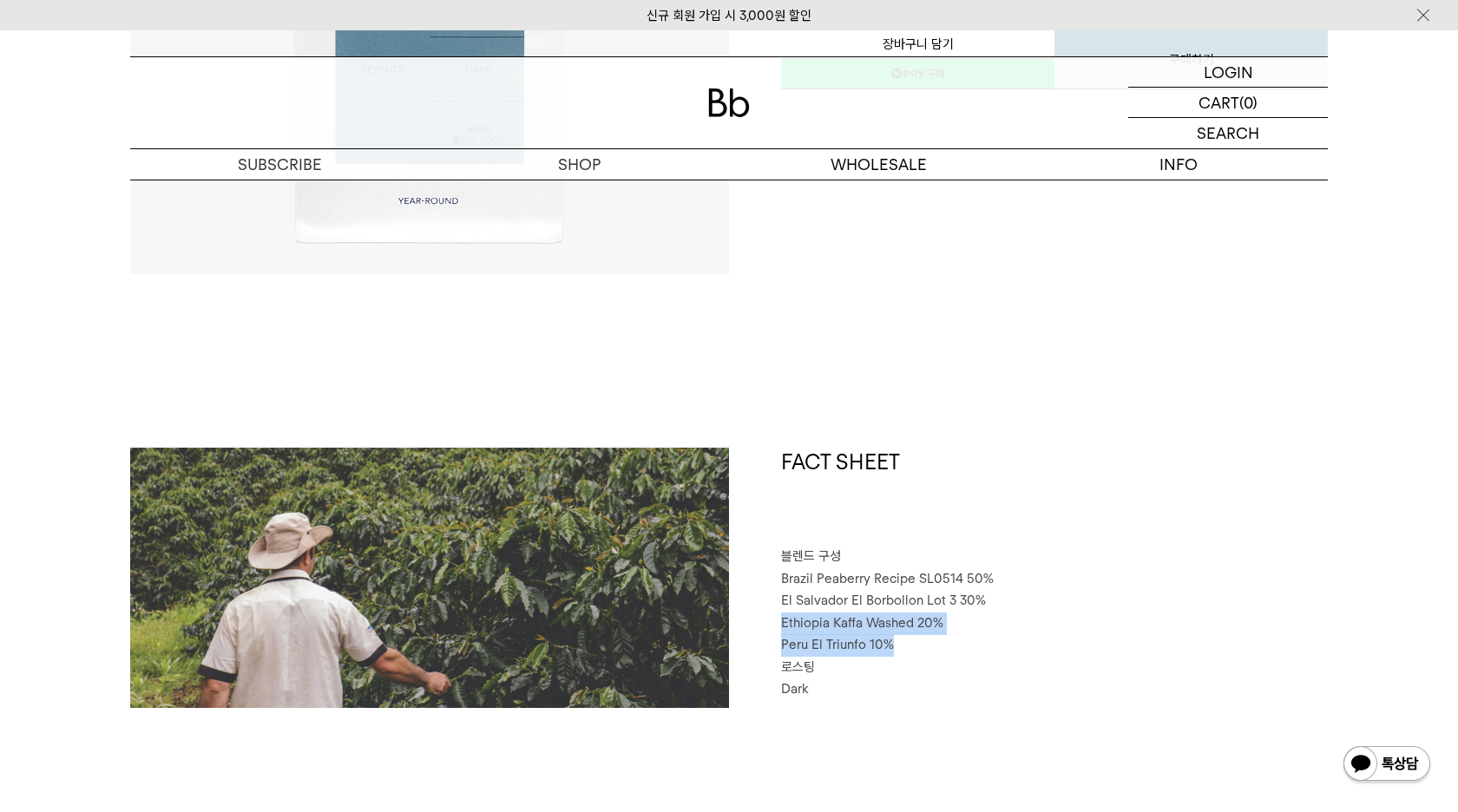
click at [1026, 647] on p "Peru El Triunfo 10%" at bounding box center [1054, 646] width 547 height 23
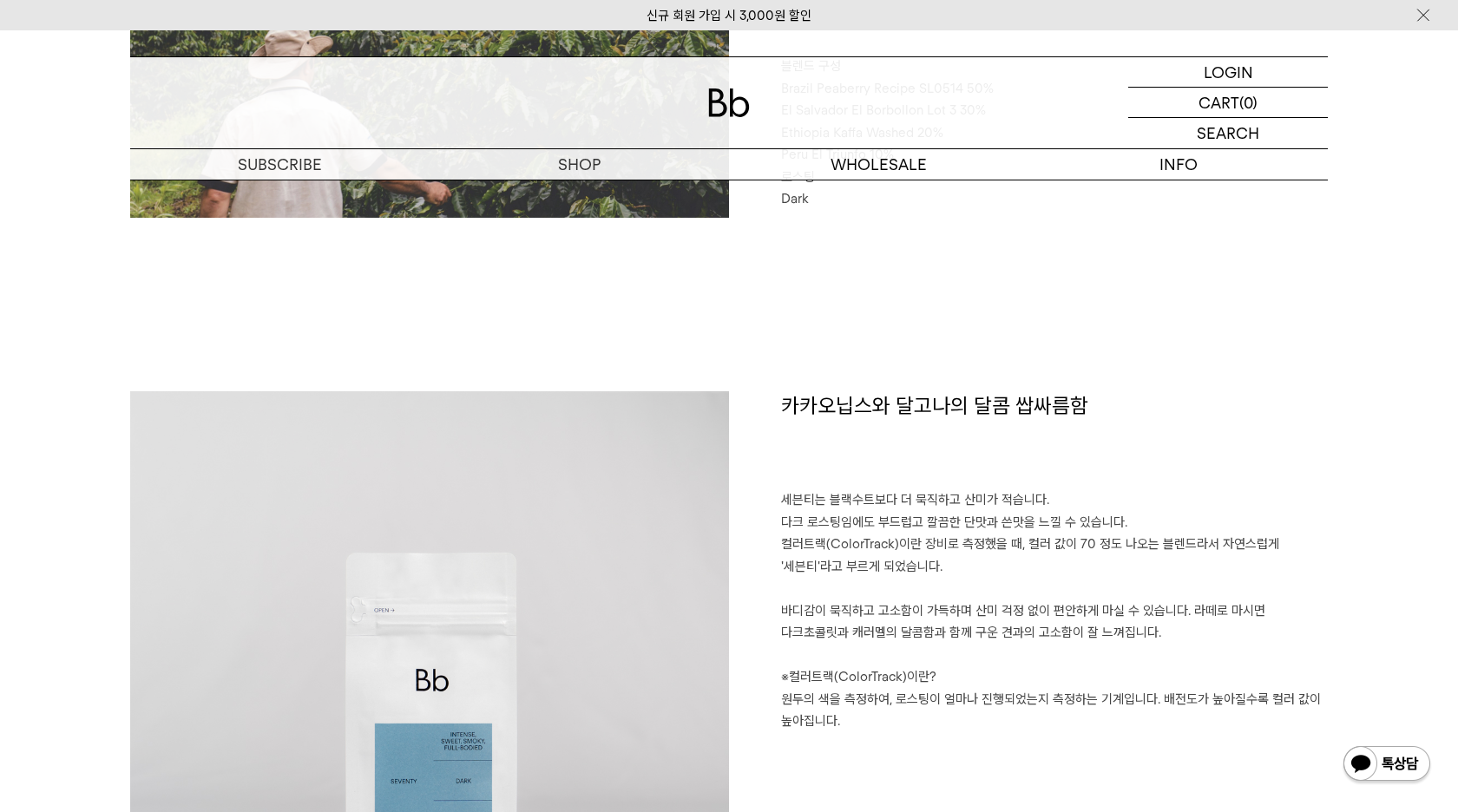
scroll to position [1100, 0]
